Goal: Task Accomplishment & Management: Use online tool/utility

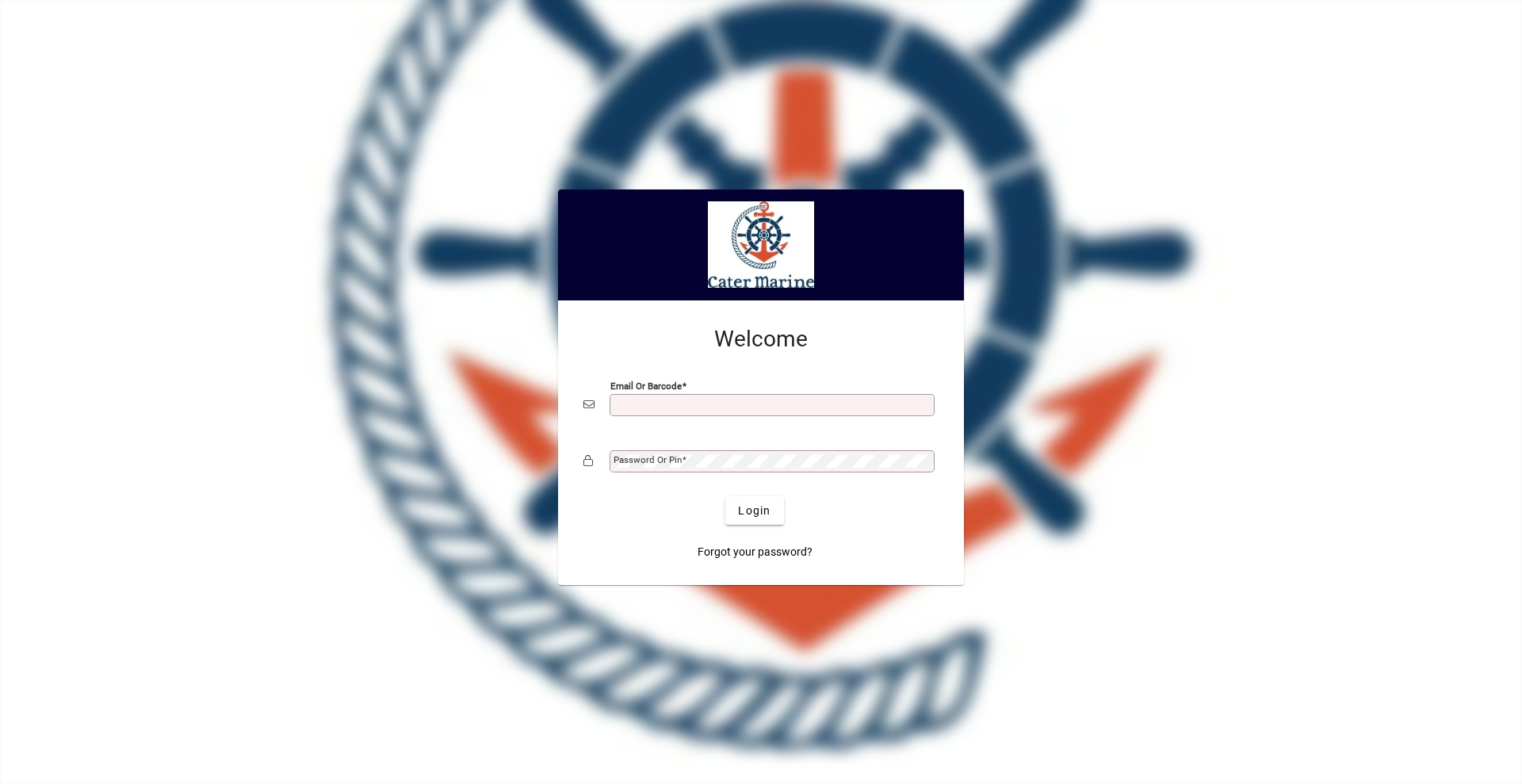
click at [765, 411] on input "Email or Barcode" at bounding box center [774, 405] width 321 height 13
type input "**********"
click at [726, 496] on button "Login" at bounding box center [754, 510] width 58 height 29
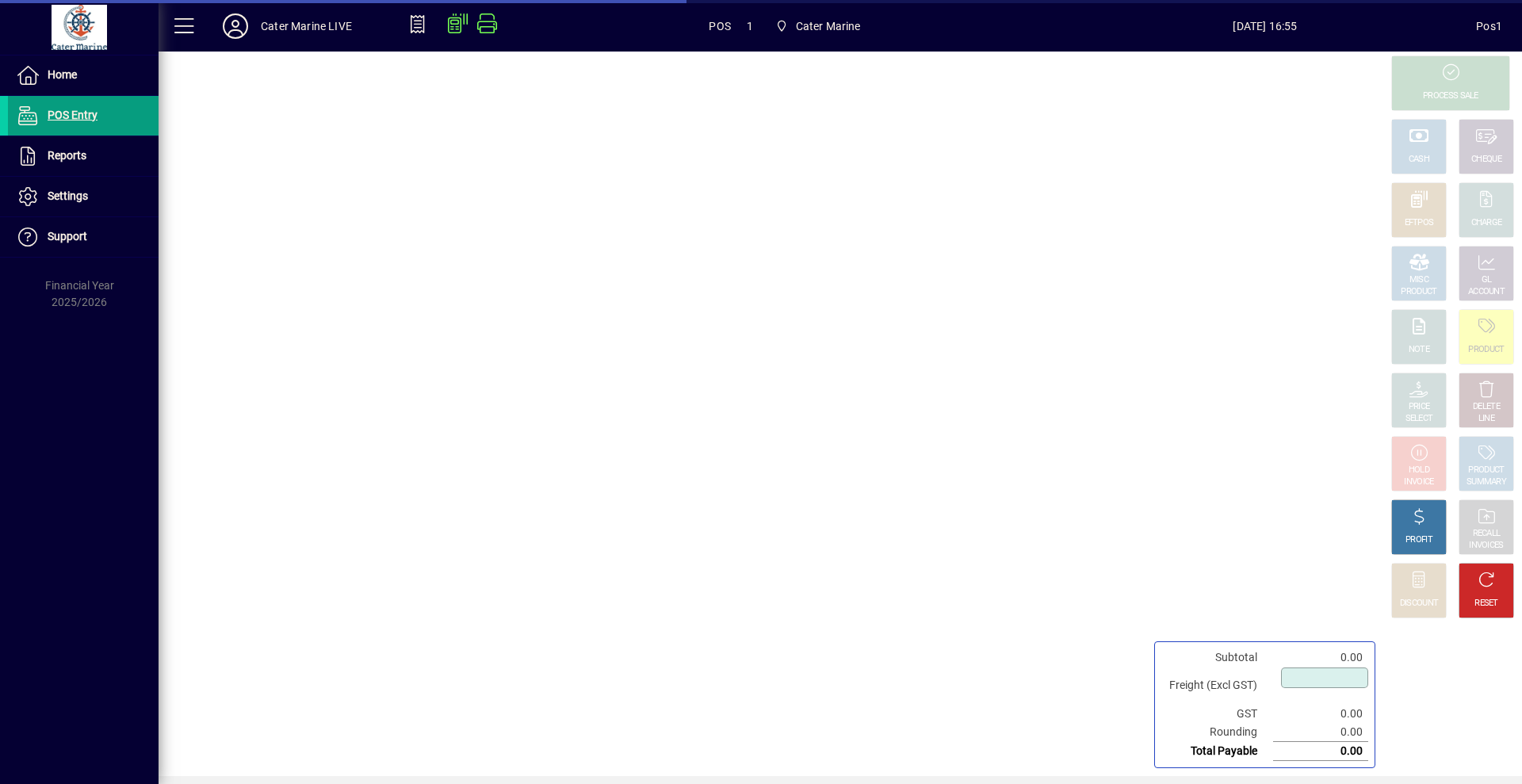
type input "****"
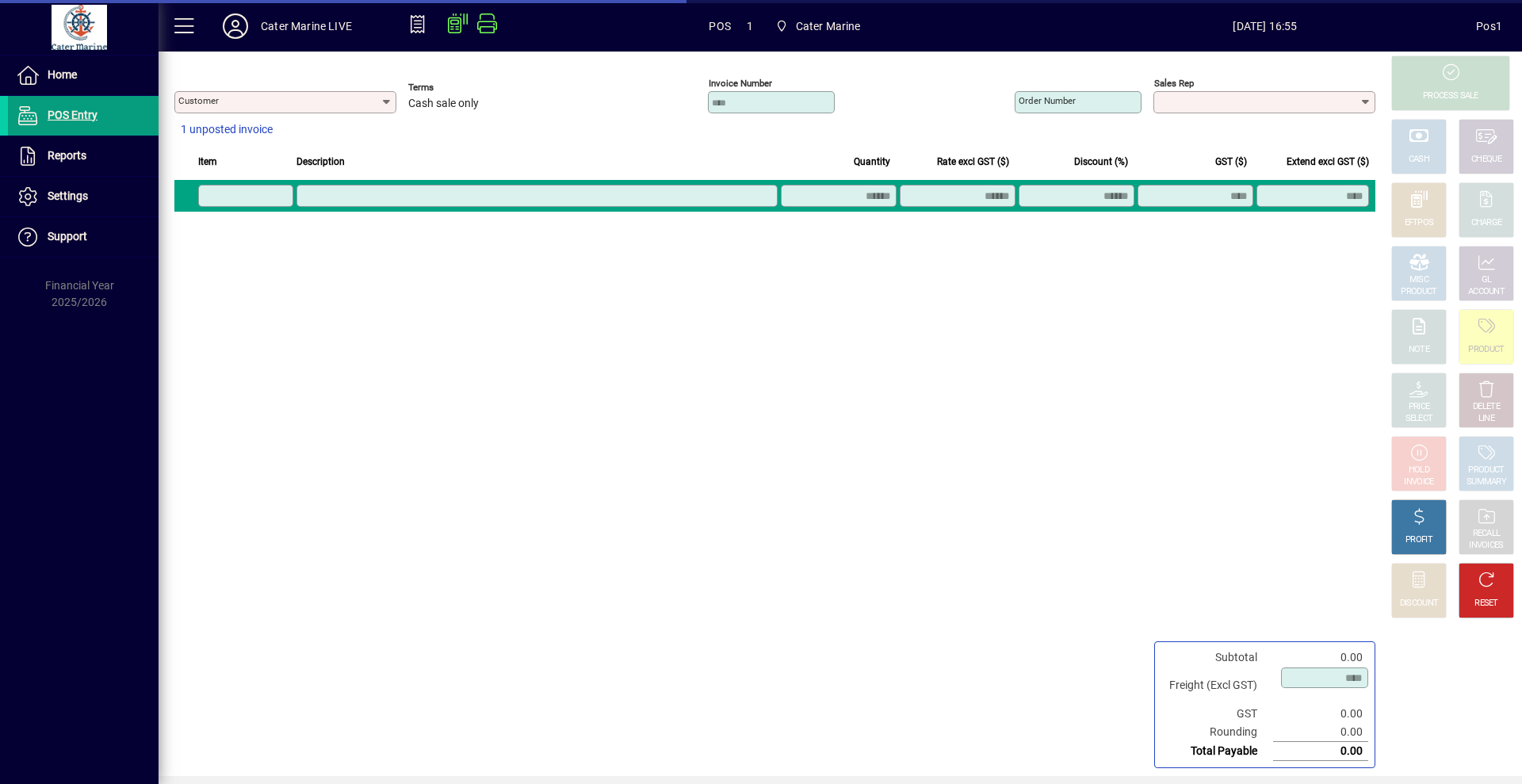
type input "**********"
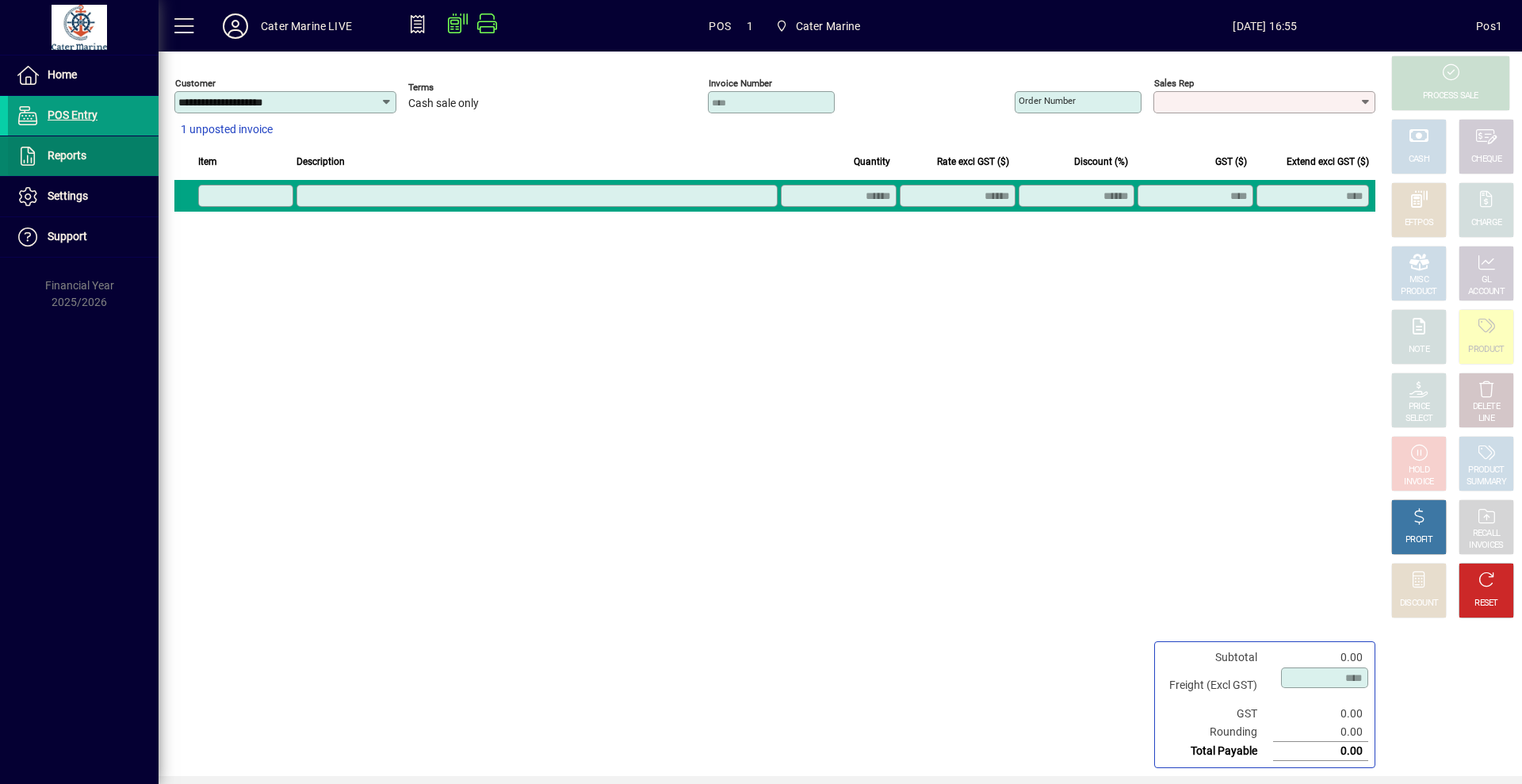
click at [80, 155] on span "Reports" at bounding box center [67, 155] width 39 height 13
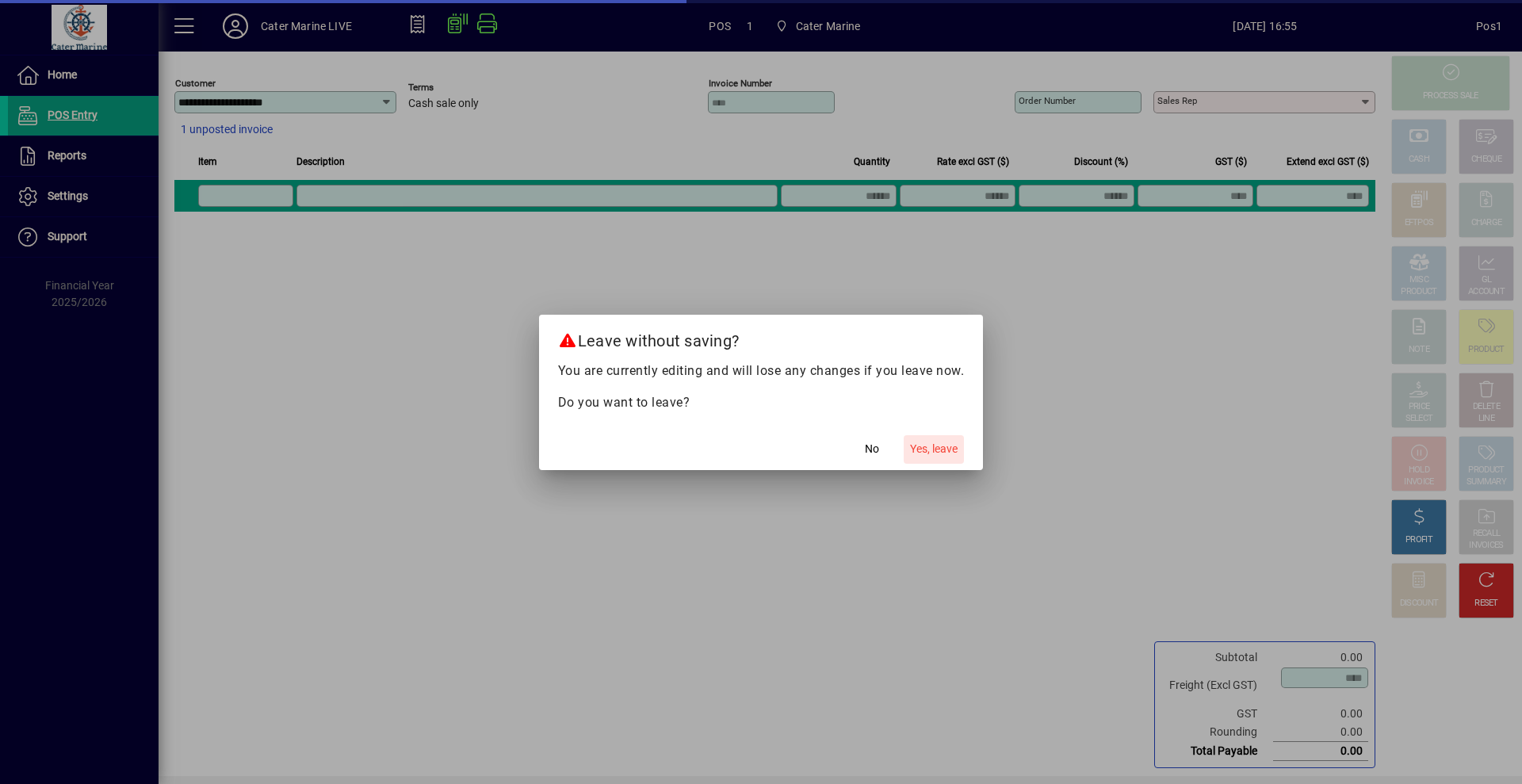
click at [947, 454] on span "Yes, leave" at bounding box center [934, 448] width 48 height 17
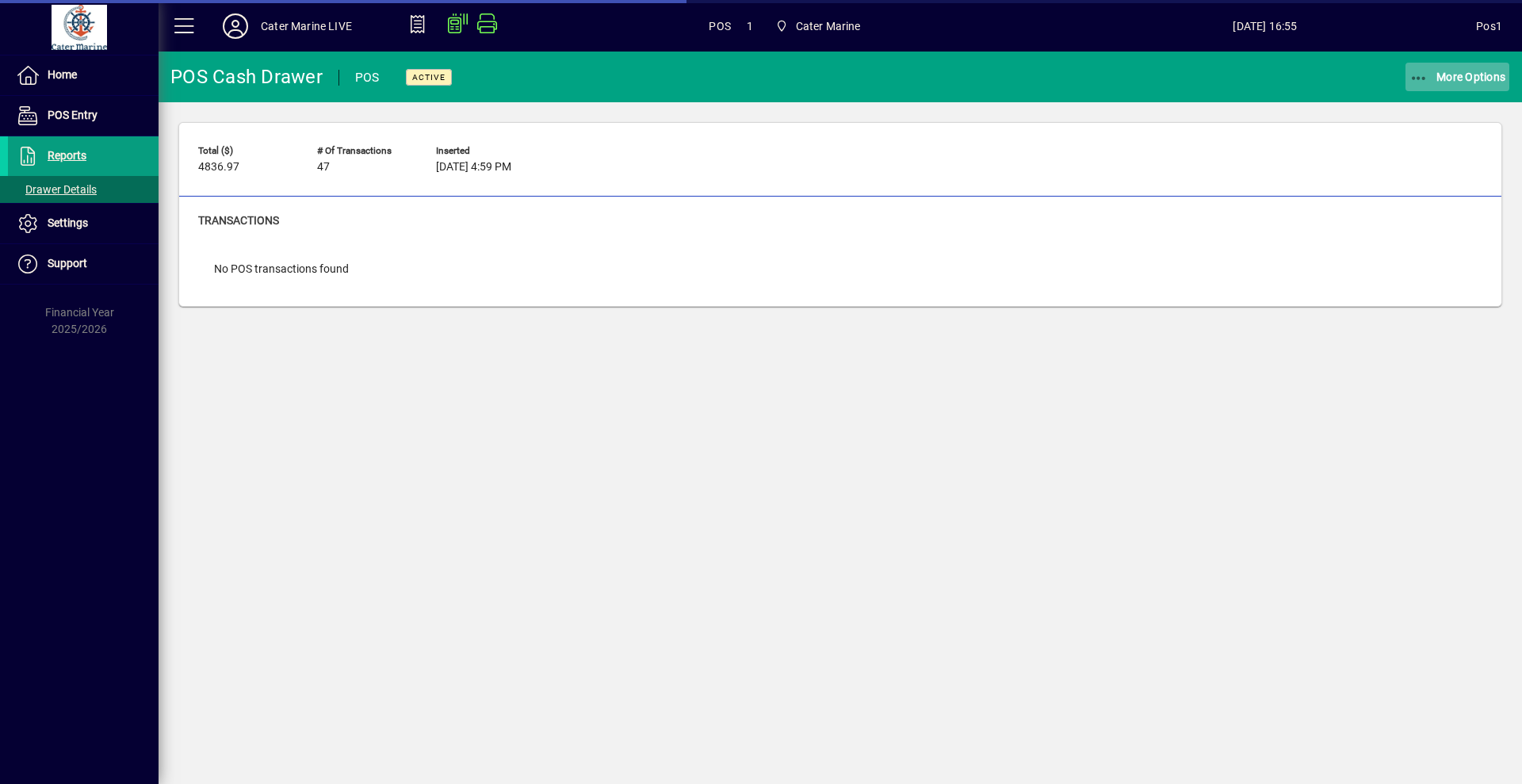
click at [1439, 86] on span "button" at bounding box center [1458, 77] width 104 height 38
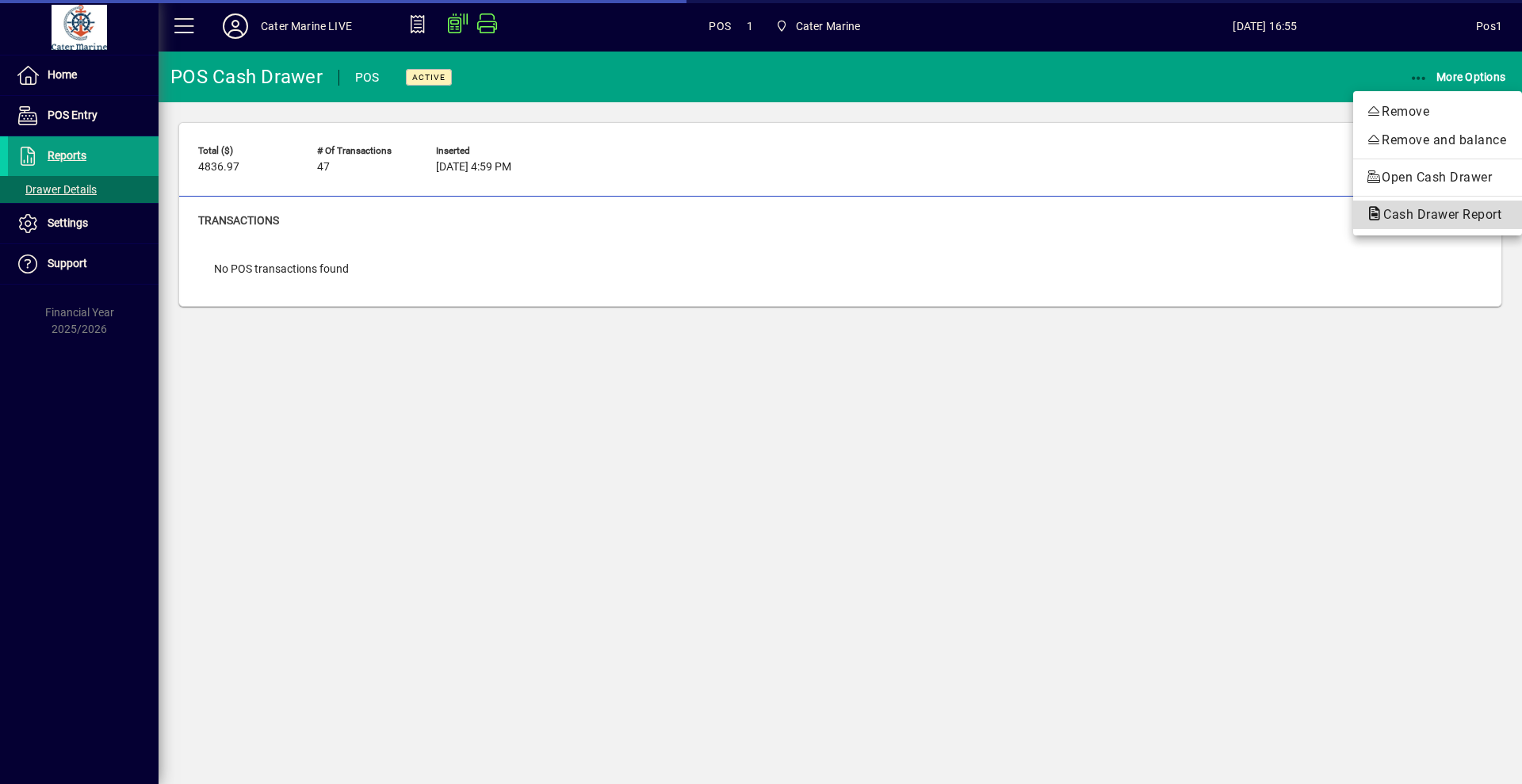
click at [1421, 210] on span "Cash Drawer Report" at bounding box center [1438, 214] width 143 height 15
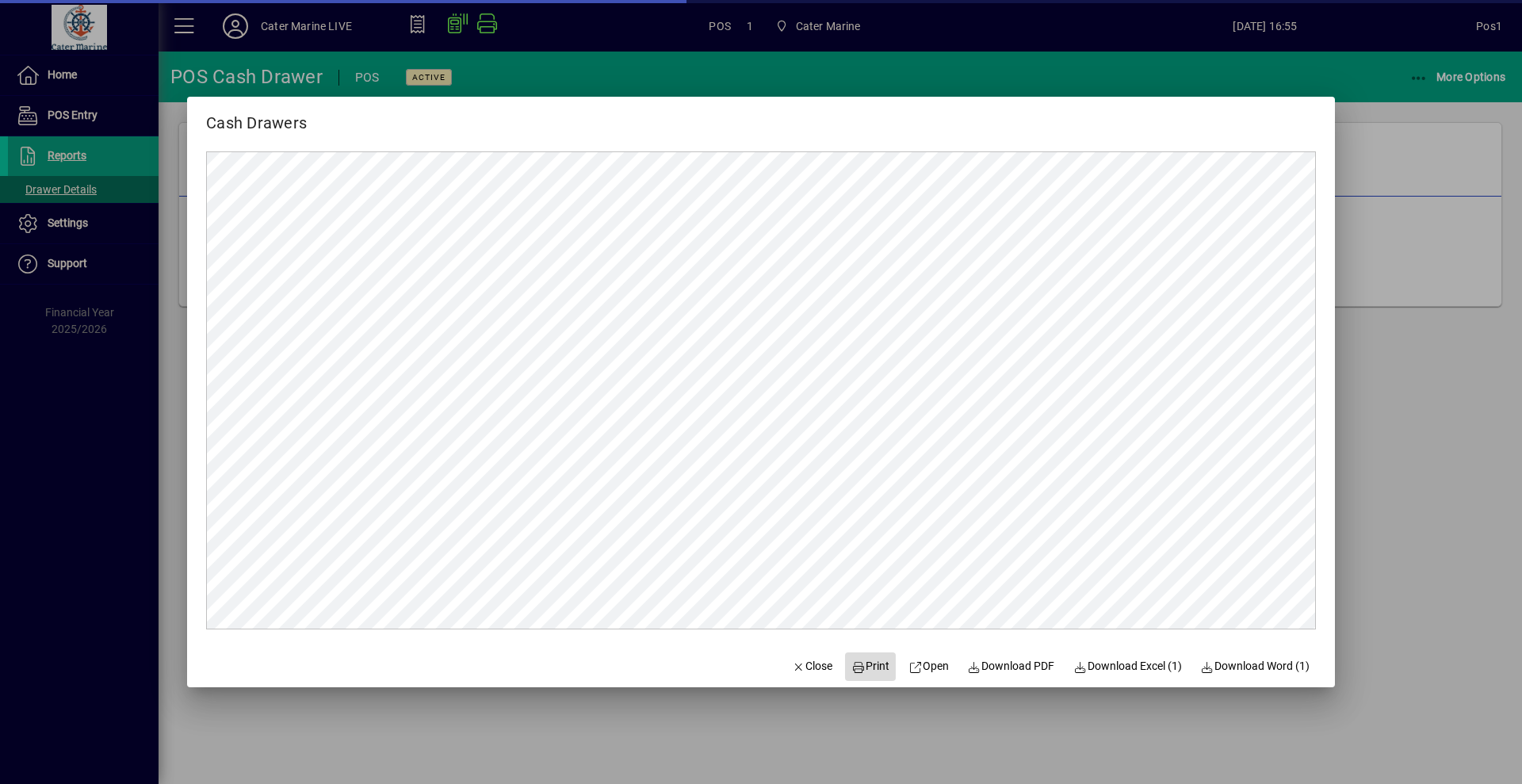
click at [855, 668] on span "Print" at bounding box center [871, 666] width 38 height 17
click at [1521, 316] on div at bounding box center [761, 392] width 1522 height 784
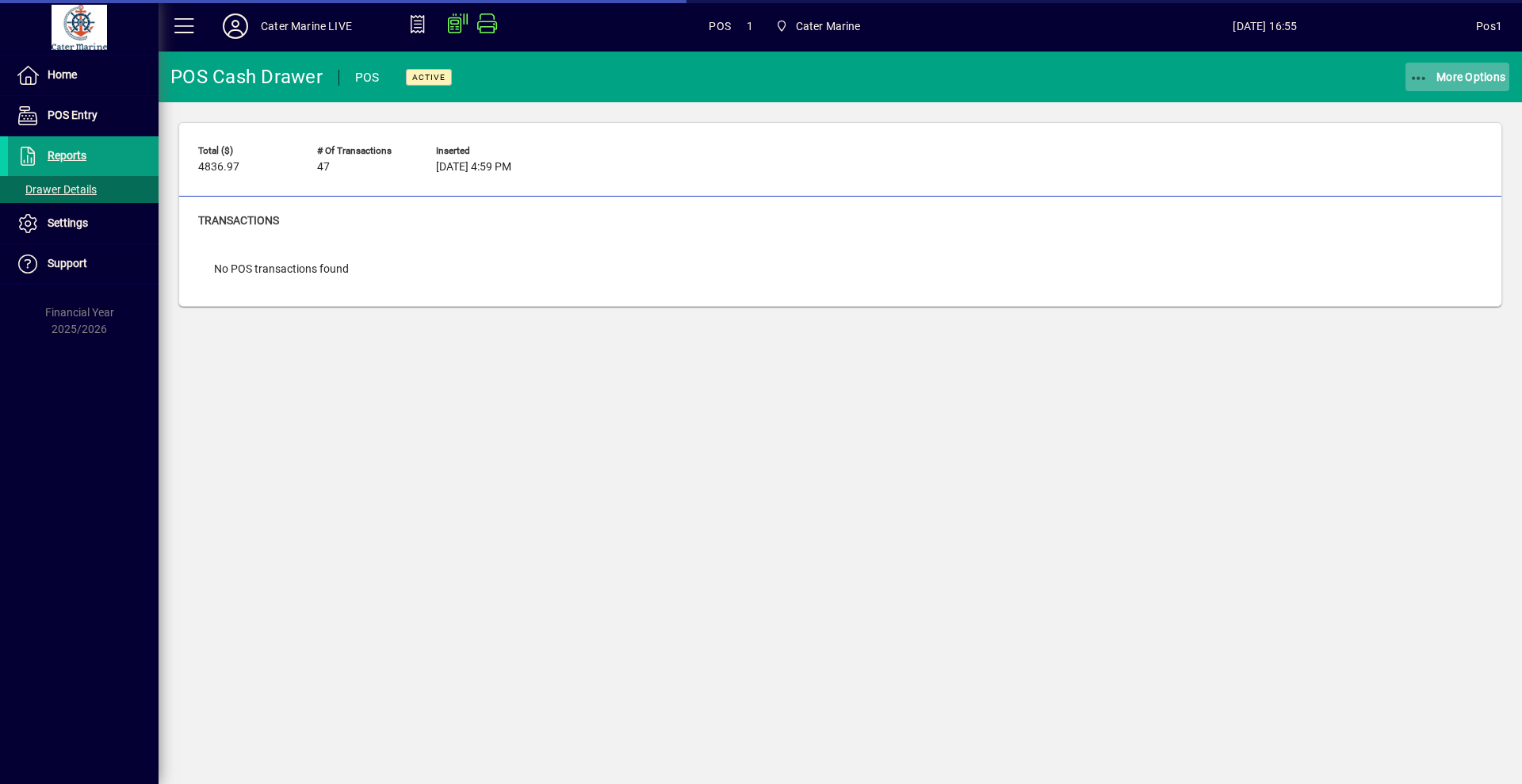
click at [1421, 70] on icon "button" at bounding box center [1419, 78] width 20 height 16
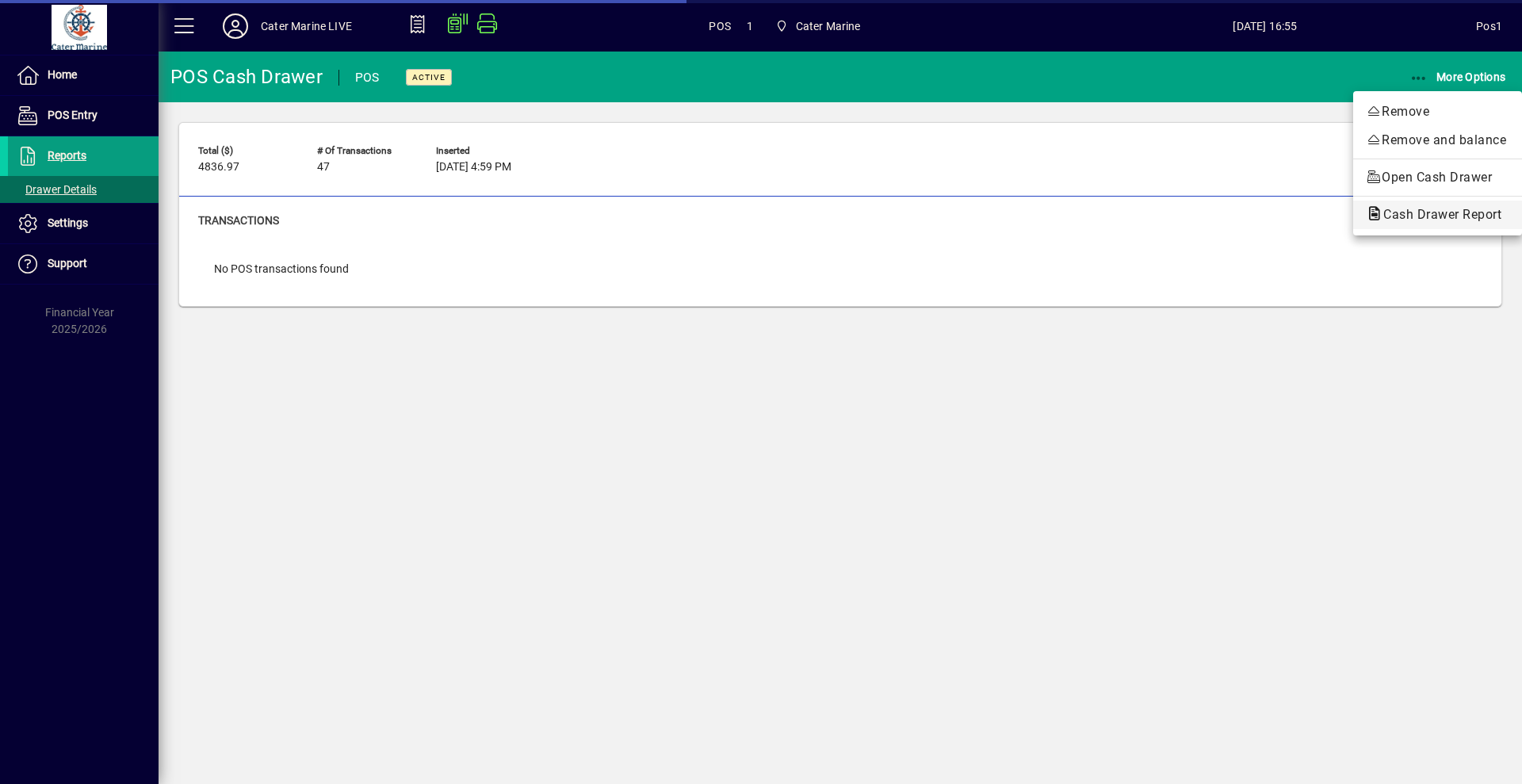
click at [1389, 221] on span "Cash Drawer Report" at bounding box center [1438, 215] width 143 height 19
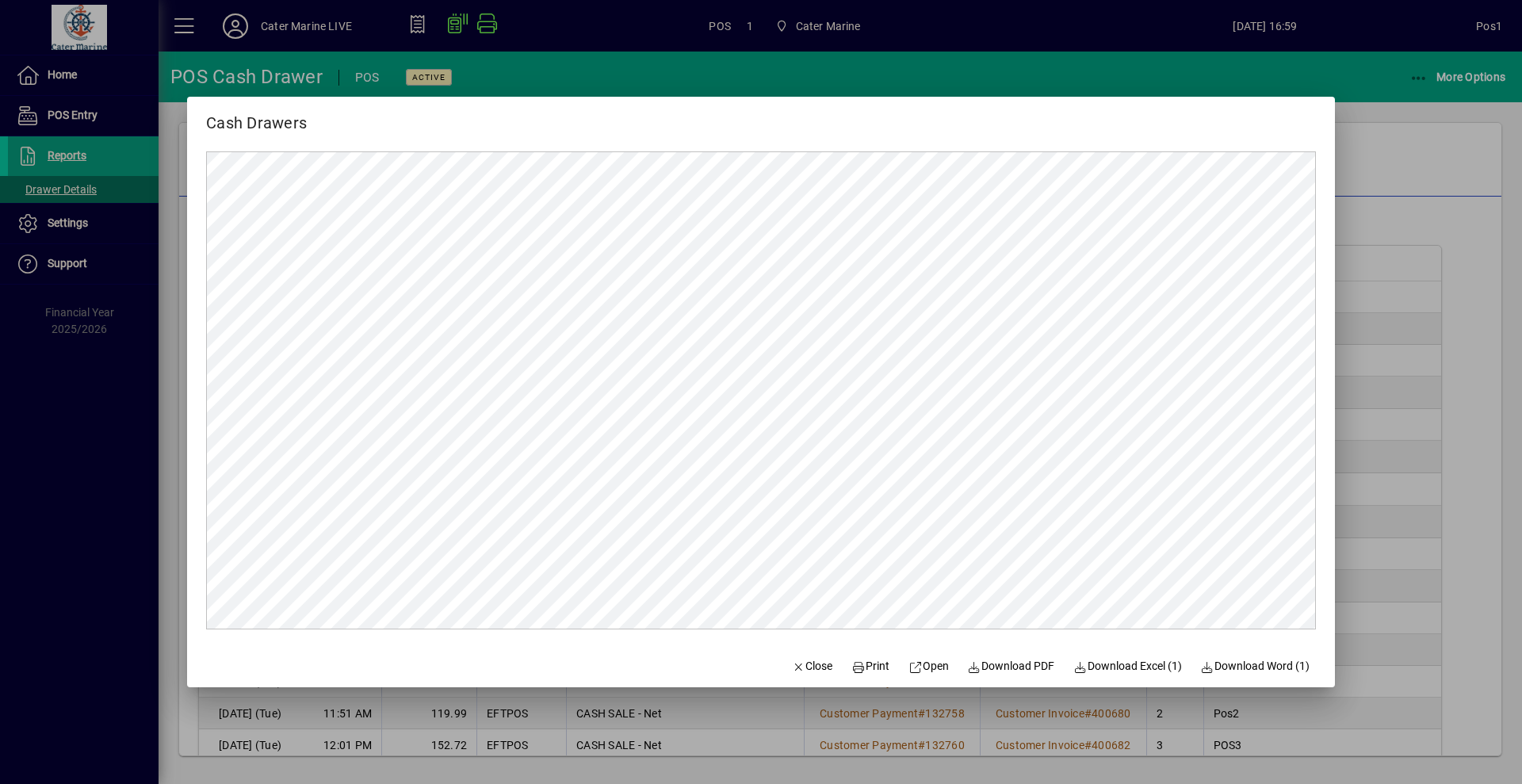
click at [1431, 164] on div at bounding box center [761, 392] width 1522 height 784
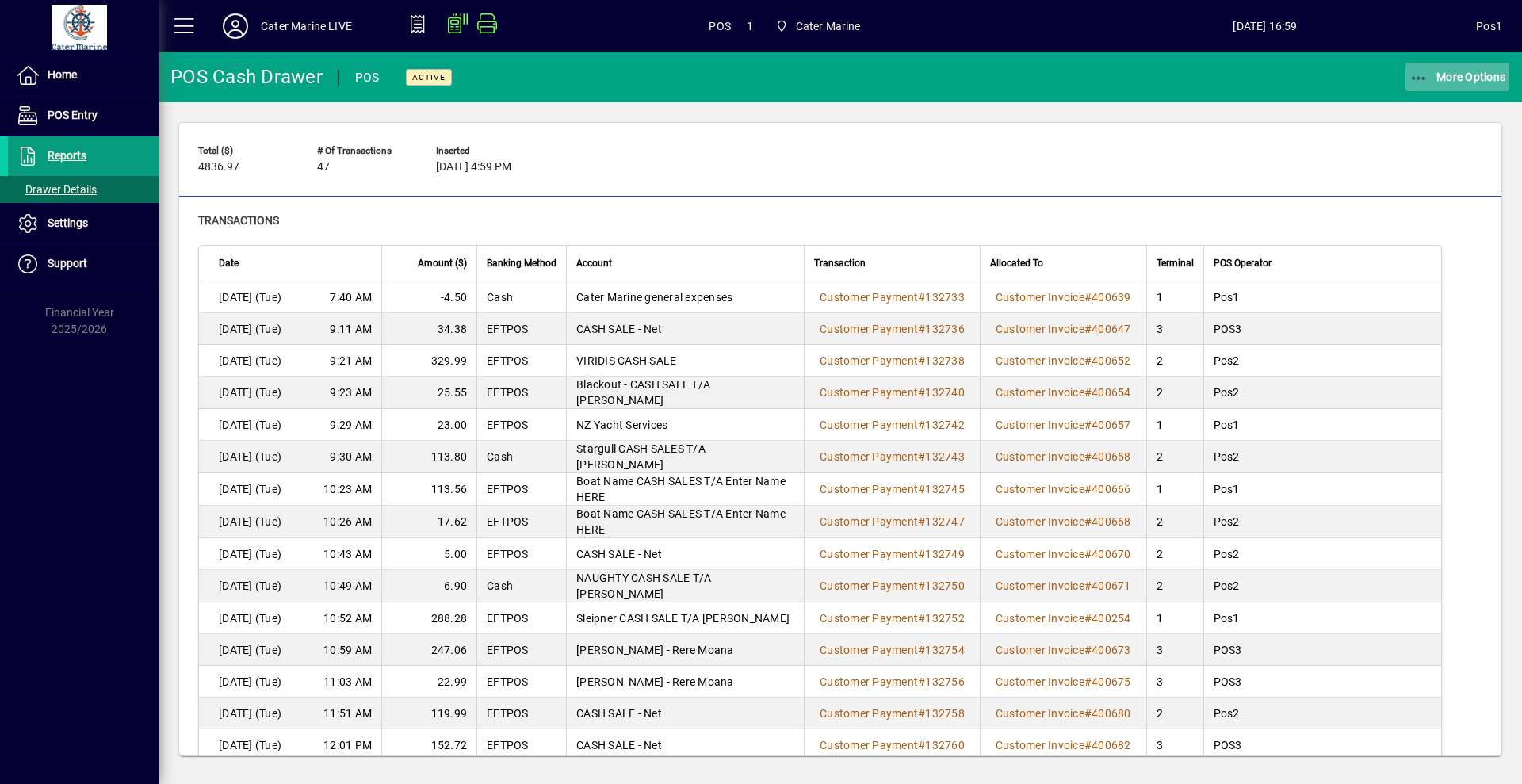
click at [1438, 81] on span "More Options" at bounding box center [1458, 76] width 96 height 13
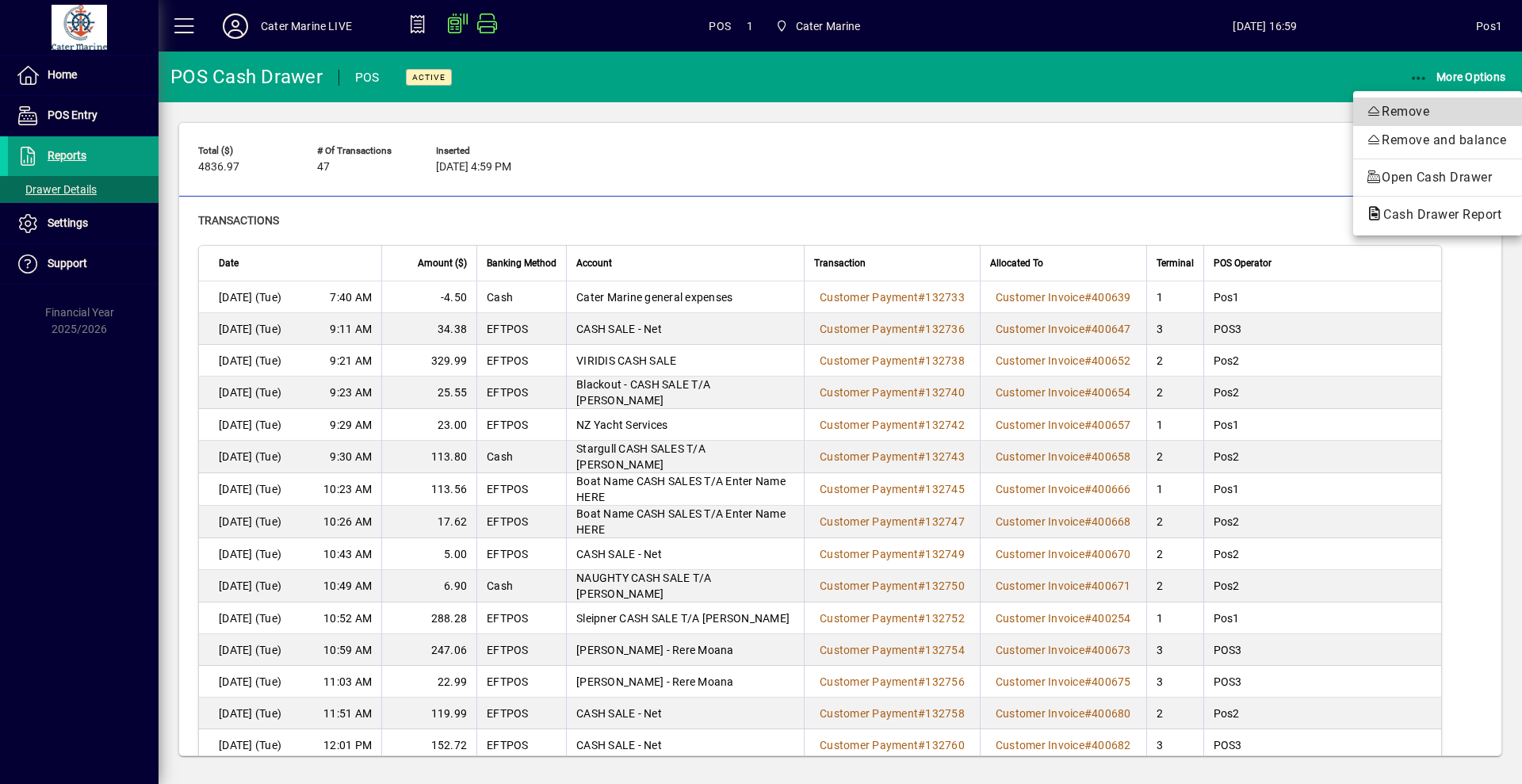
click at [1411, 110] on span "Remove" at bounding box center [1438, 112] width 143 height 19
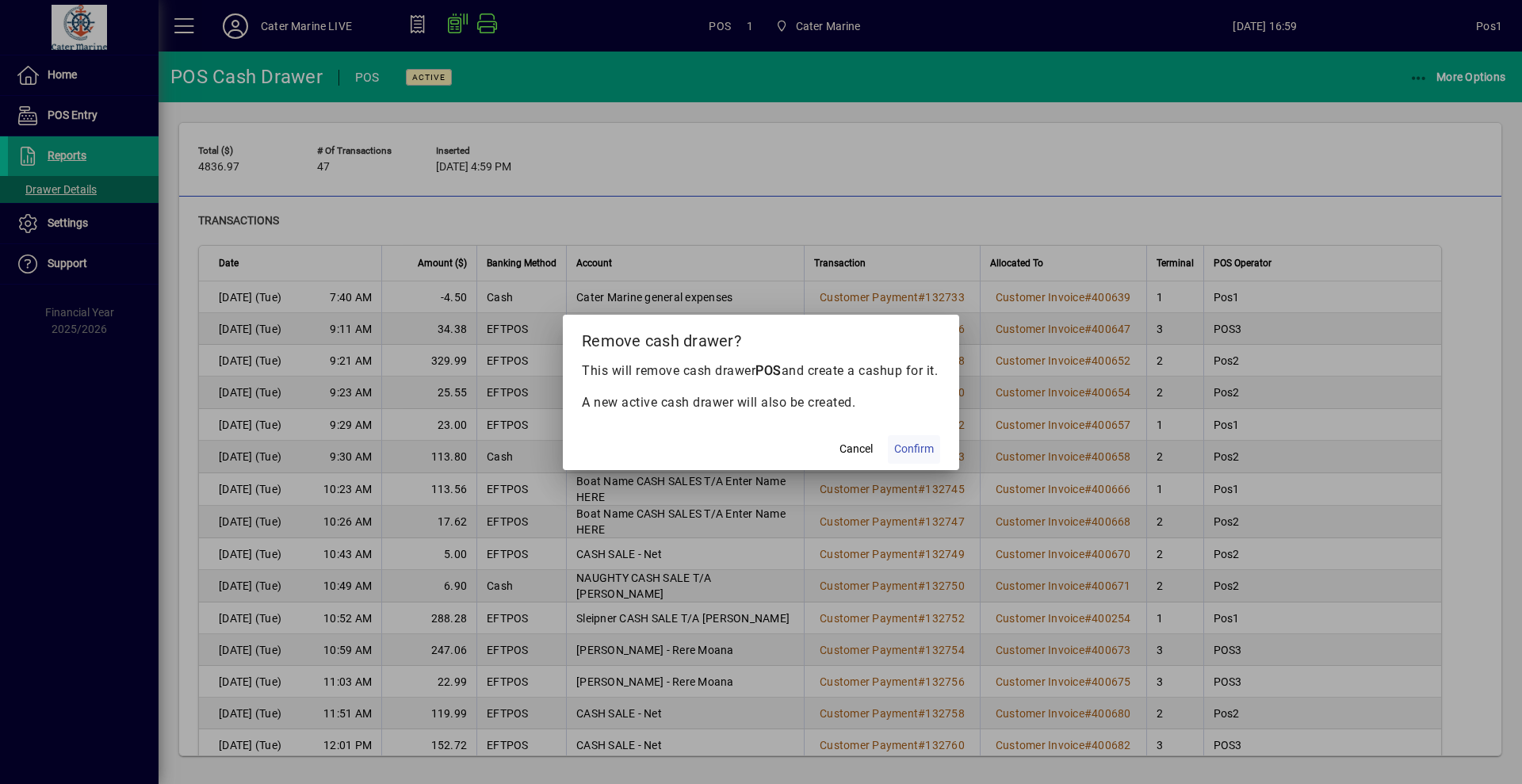
click at [925, 455] on span "Confirm" at bounding box center [914, 448] width 40 height 17
